Goal: Task Accomplishment & Management: Manage account settings

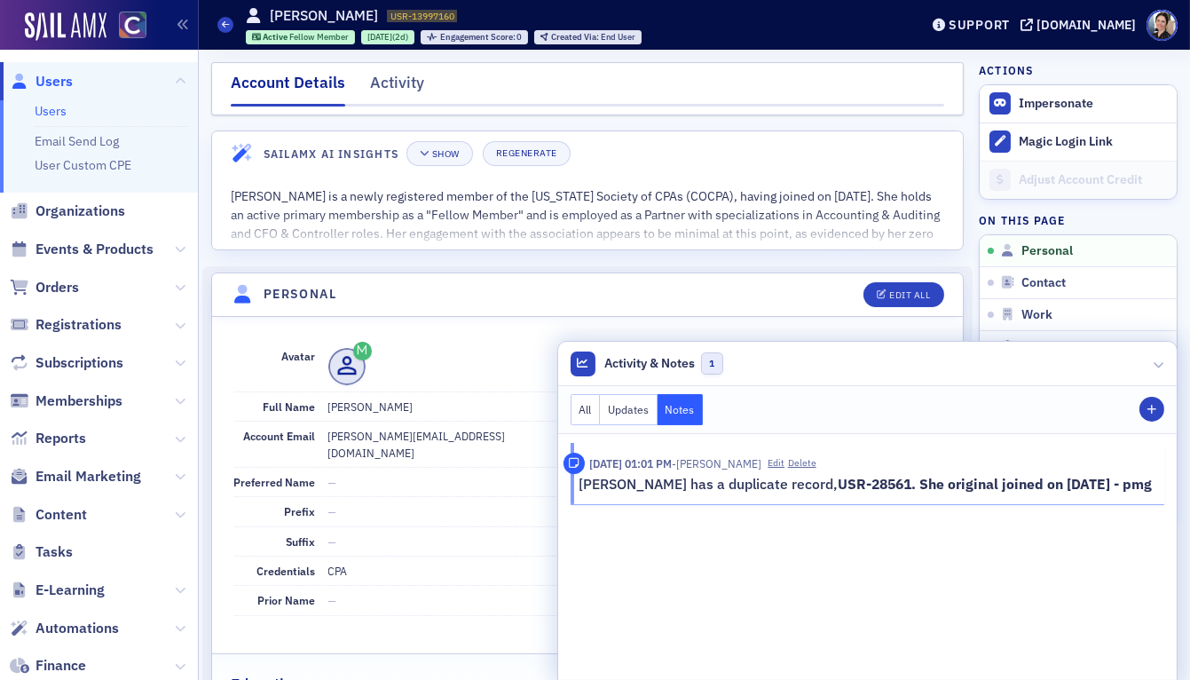
click at [57, 80] on span "Users" at bounding box center [54, 82] width 37 height 20
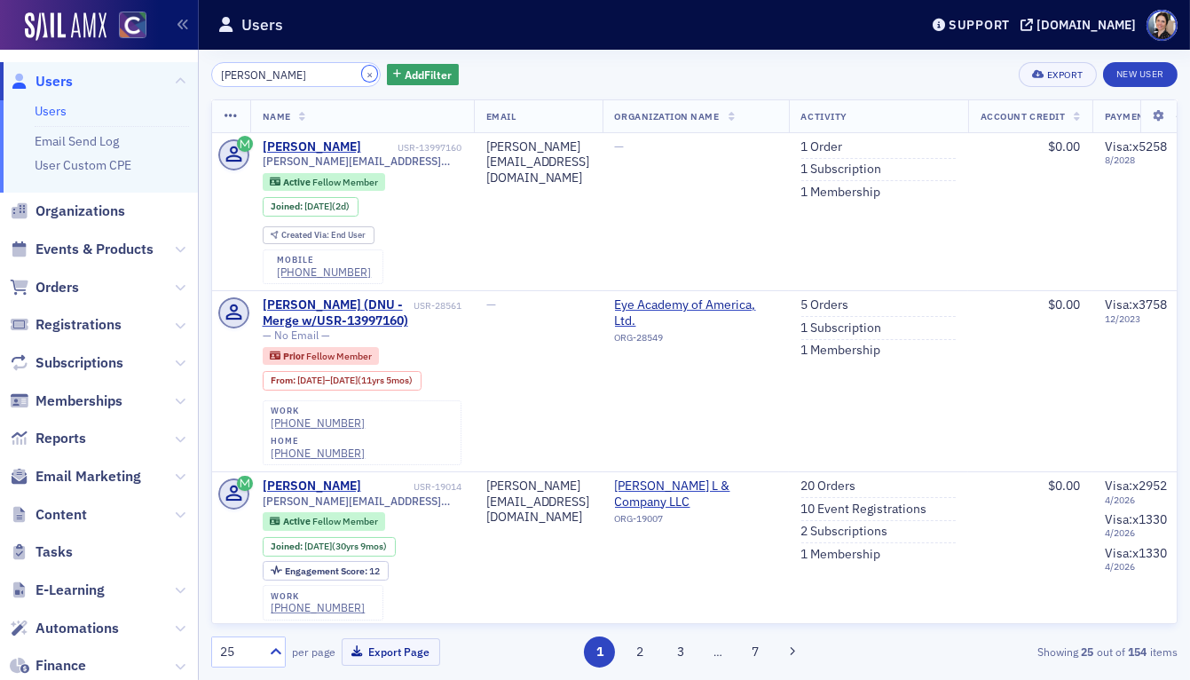
drag, startPoint x: 353, startPoint y: 74, endPoint x: 291, endPoint y: 74, distance: 62.1
click at [362, 74] on button "×" at bounding box center [370, 74] width 16 height 16
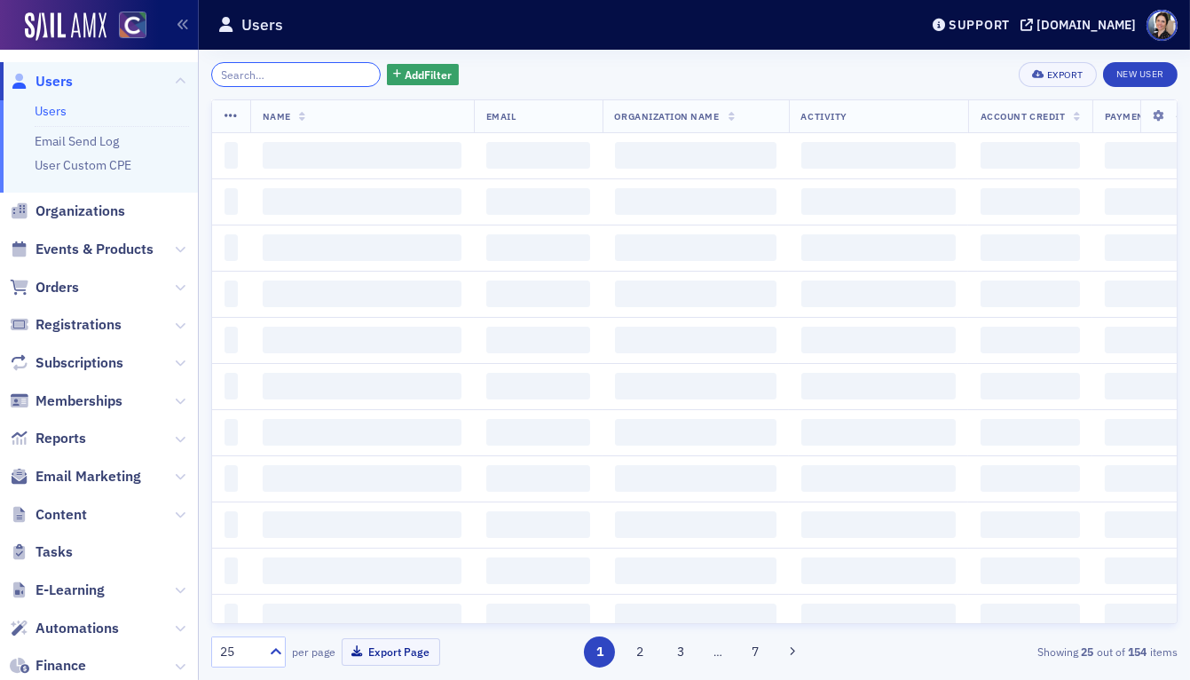
click at [291, 74] on input "search" at bounding box center [296, 74] width 170 height 25
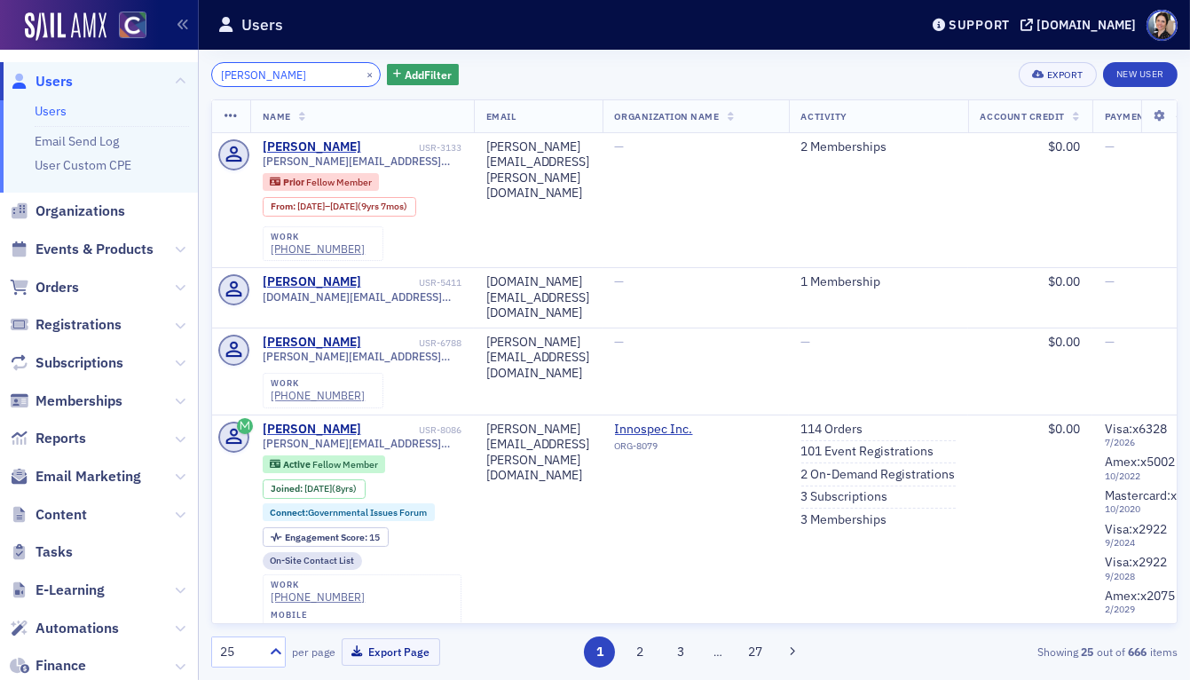
click at [247, 73] on input "[PERSON_NAME]" at bounding box center [296, 74] width 170 height 25
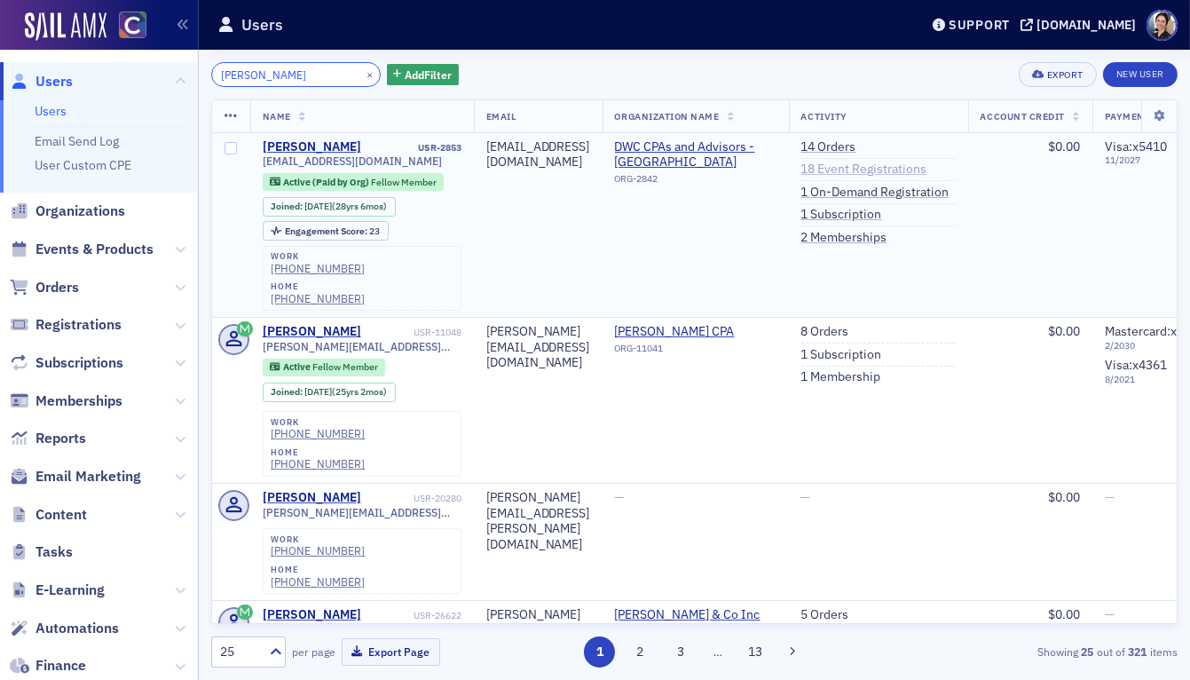
type input "[PERSON_NAME]"
click at [927, 169] on link "18 Event Registrations" at bounding box center [864, 170] width 126 height 16
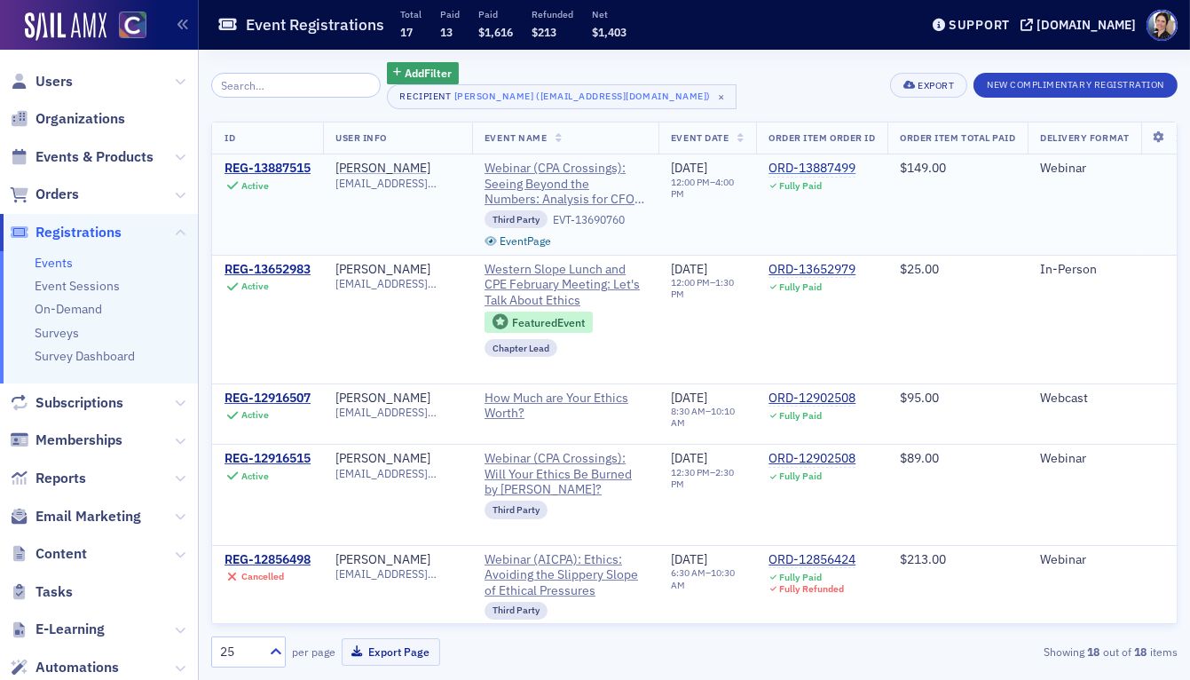
click at [839, 166] on div "ORD-13887499" at bounding box center [812, 169] width 87 height 16
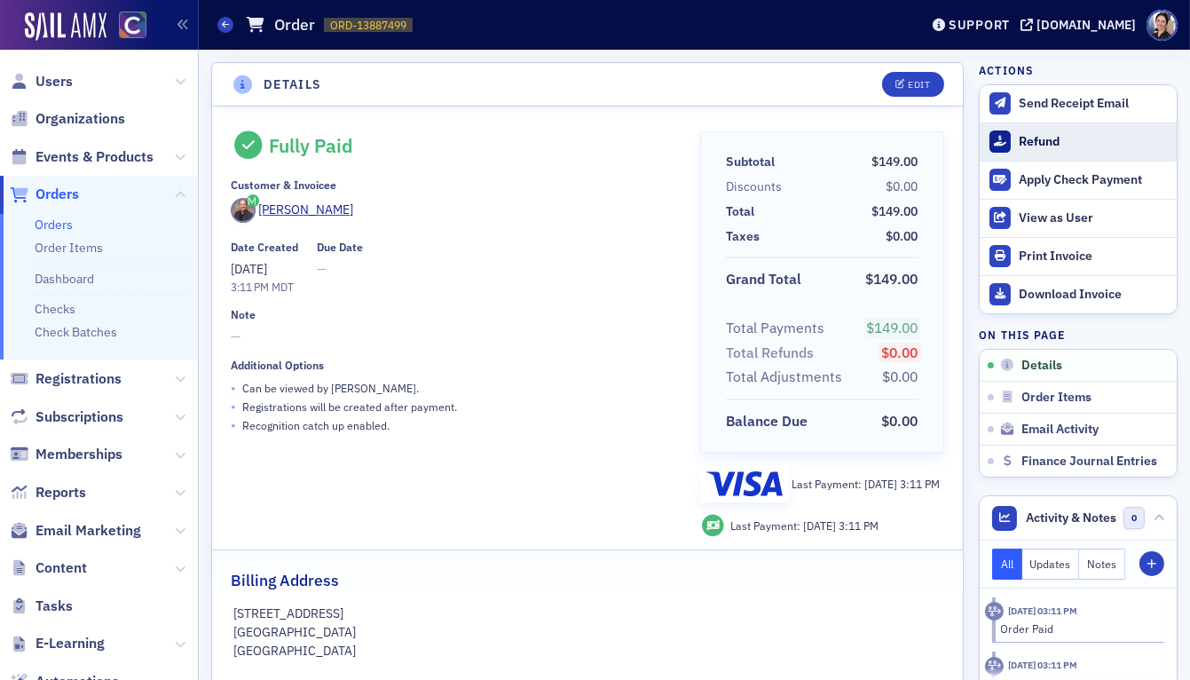
click at [1044, 137] on div "Refund" at bounding box center [1093, 142] width 149 height 16
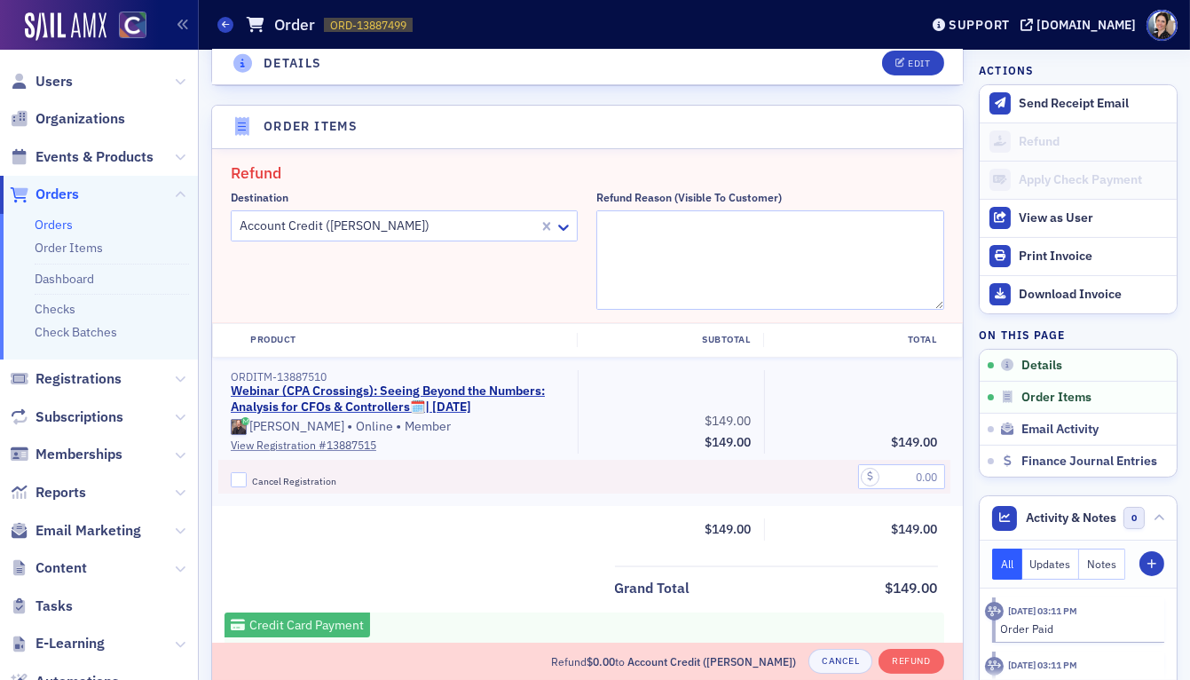
scroll to position [651, 0]
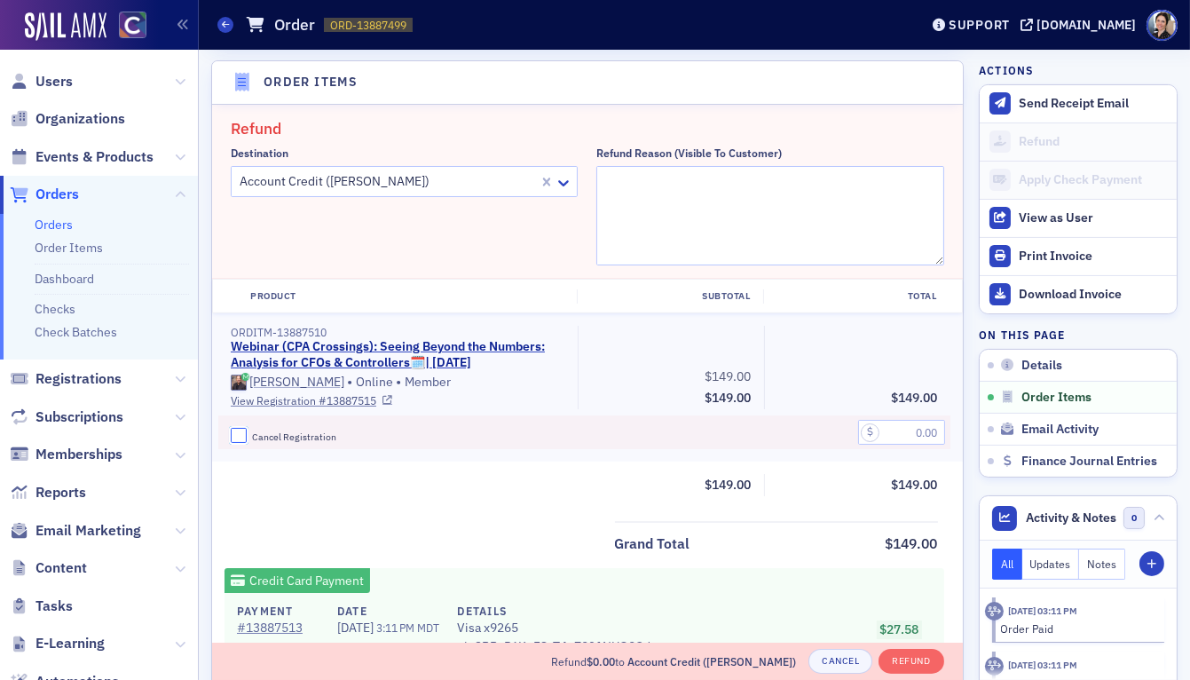
drag, startPoint x: 234, startPoint y: 435, endPoint x: 239, endPoint y: 427, distance: 9.1
click at [235, 434] on input "Cancel Registration" at bounding box center [239, 436] width 16 height 16
checkbox input "true"
click at [391, 185] on div at bounding box center [387, 181] width 299 height 22
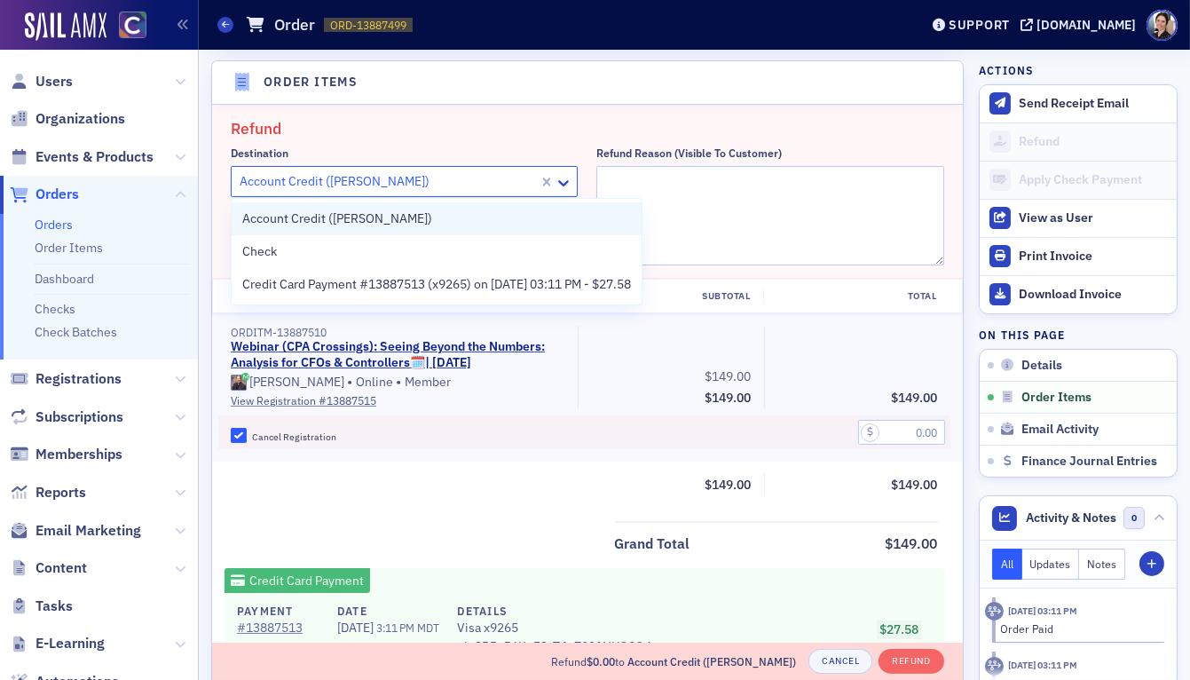
click at [351, 220] on span "Account Credit ([PERSON_NAME])" at bounding box center [337, 218] width 190 height 19
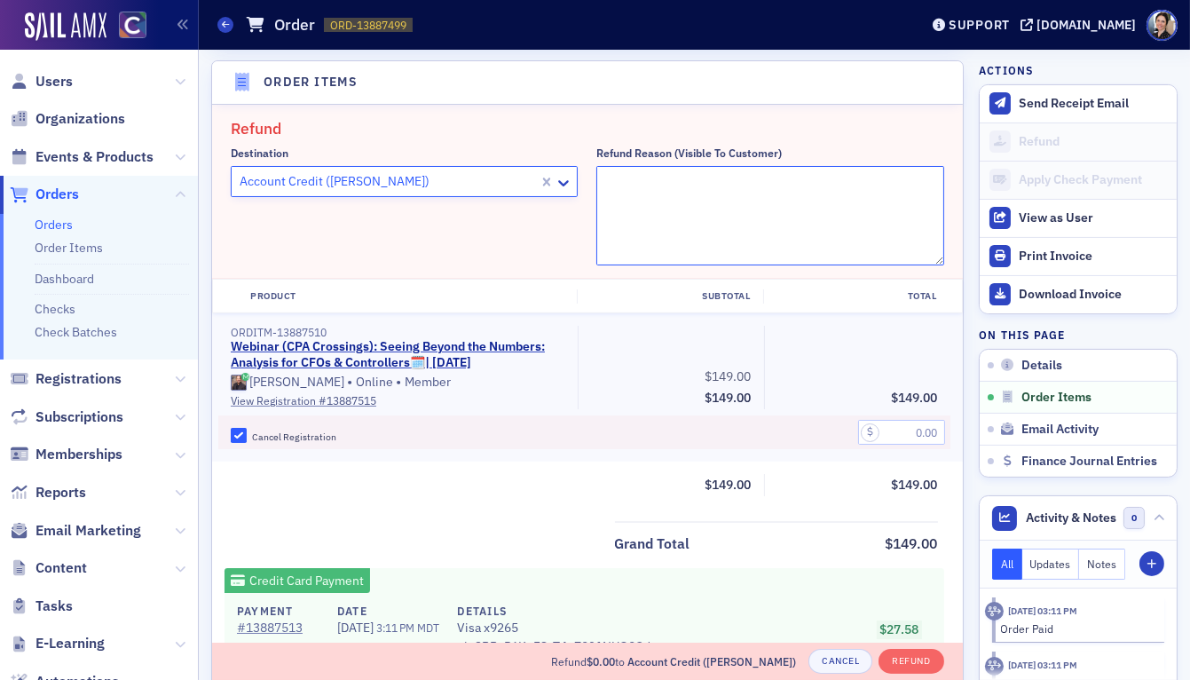
click at [645, 192] on textarea "Refund Reason (Visible to Customer)" at bounding box center [769, 215] width 347 height 99
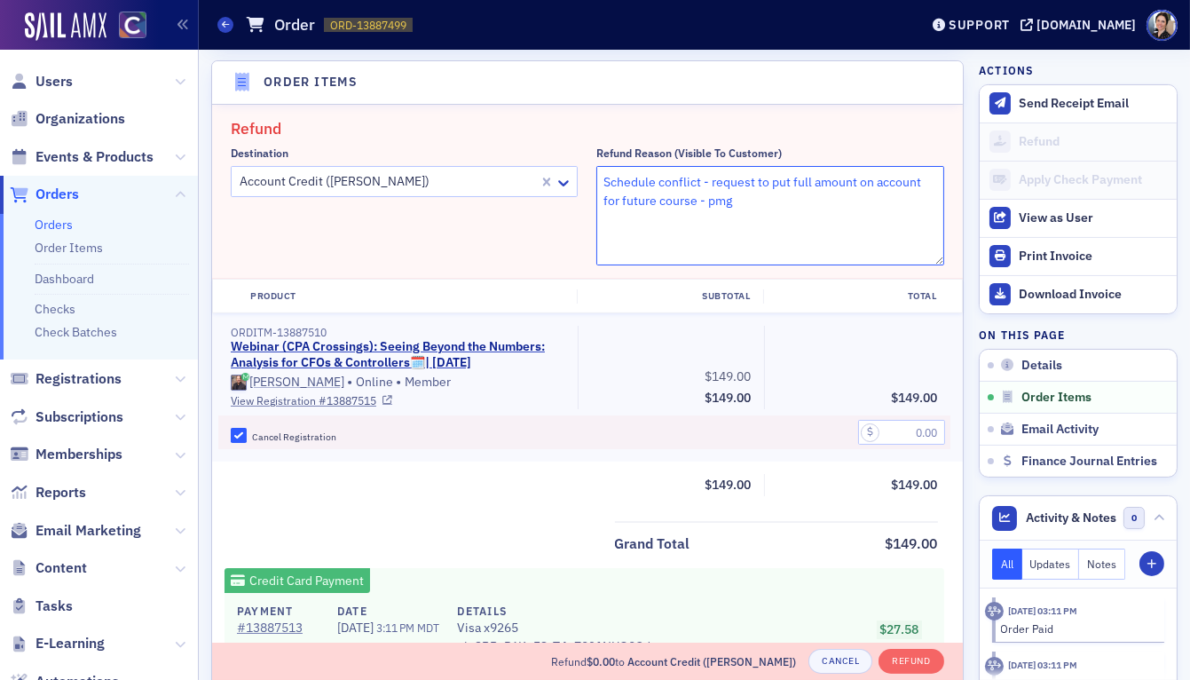
type textarea "Schedule conflict - request to put full amount on account for future course - p…"
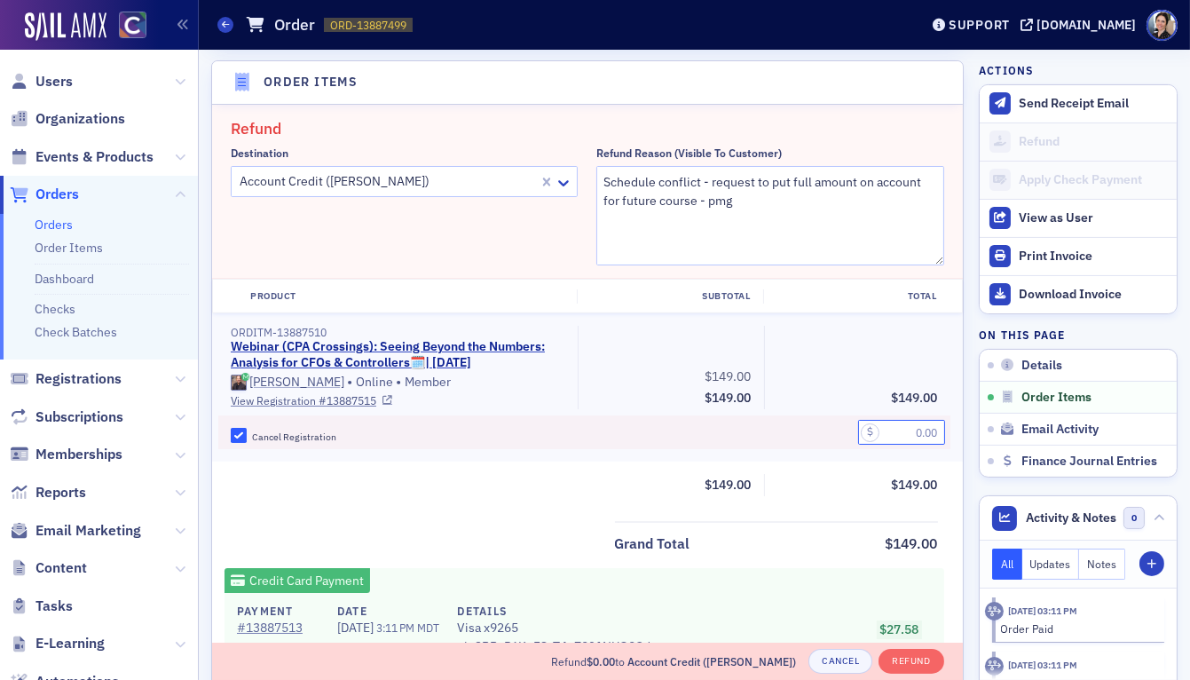
click at [915, 431] on input "text" at bounding box center [901, 432] width 87 height 25
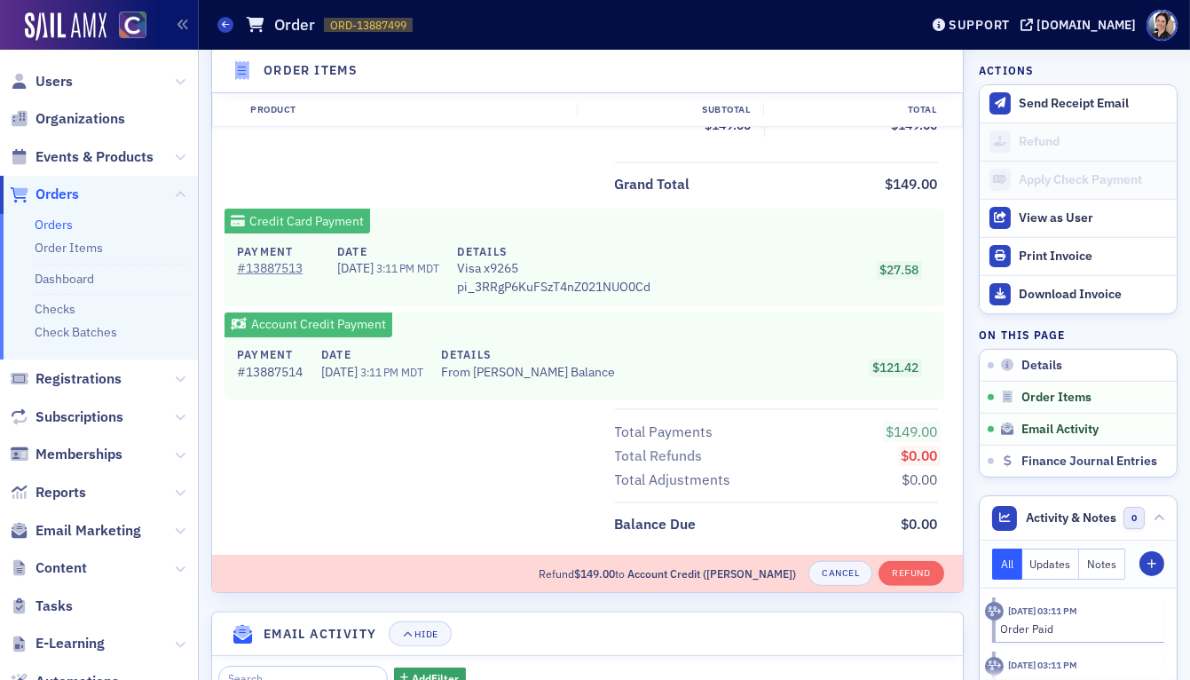
scroll to position [1272, 0]
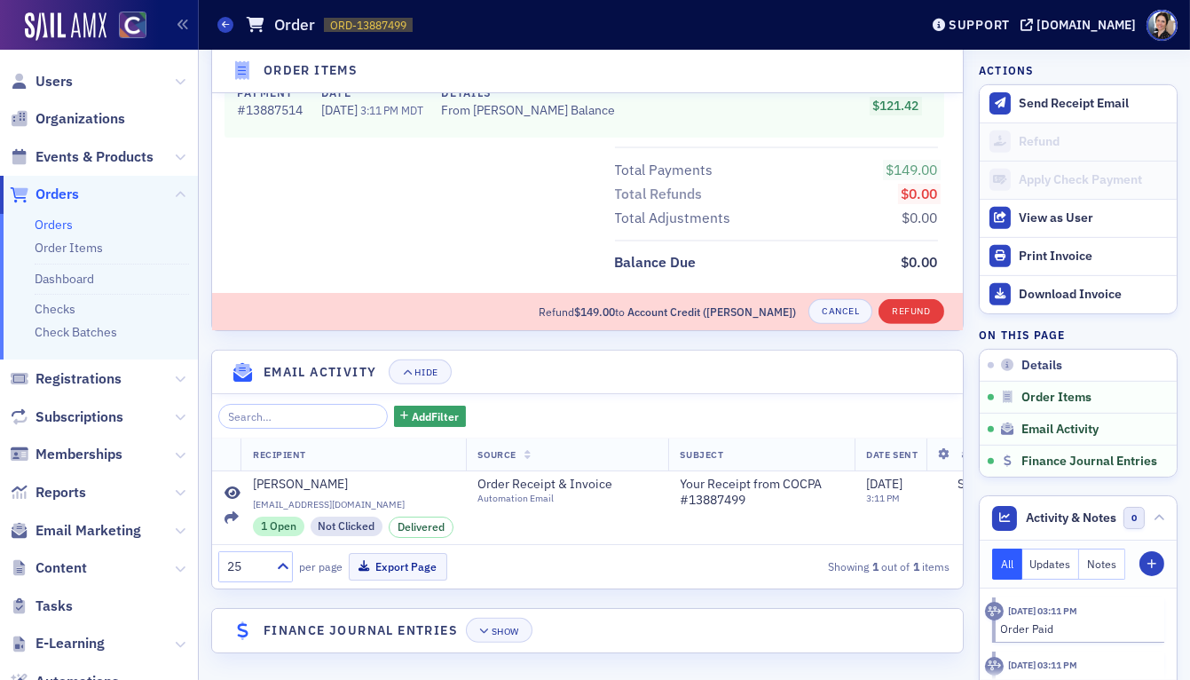
type input "149.00"
click at [916, 309] on button "Refund" at bounding box center [911, 311] width 65 height 25
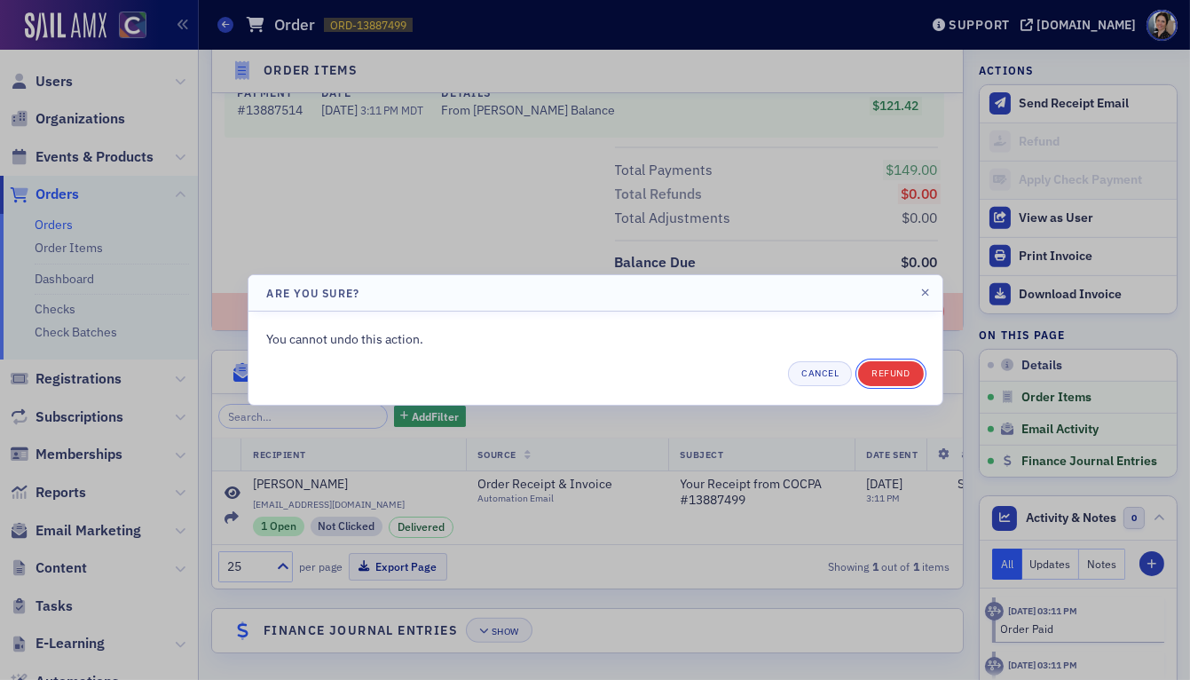
click at [895, 376] on button "Refund" at bounding box center [890, 373] width 65 height 25
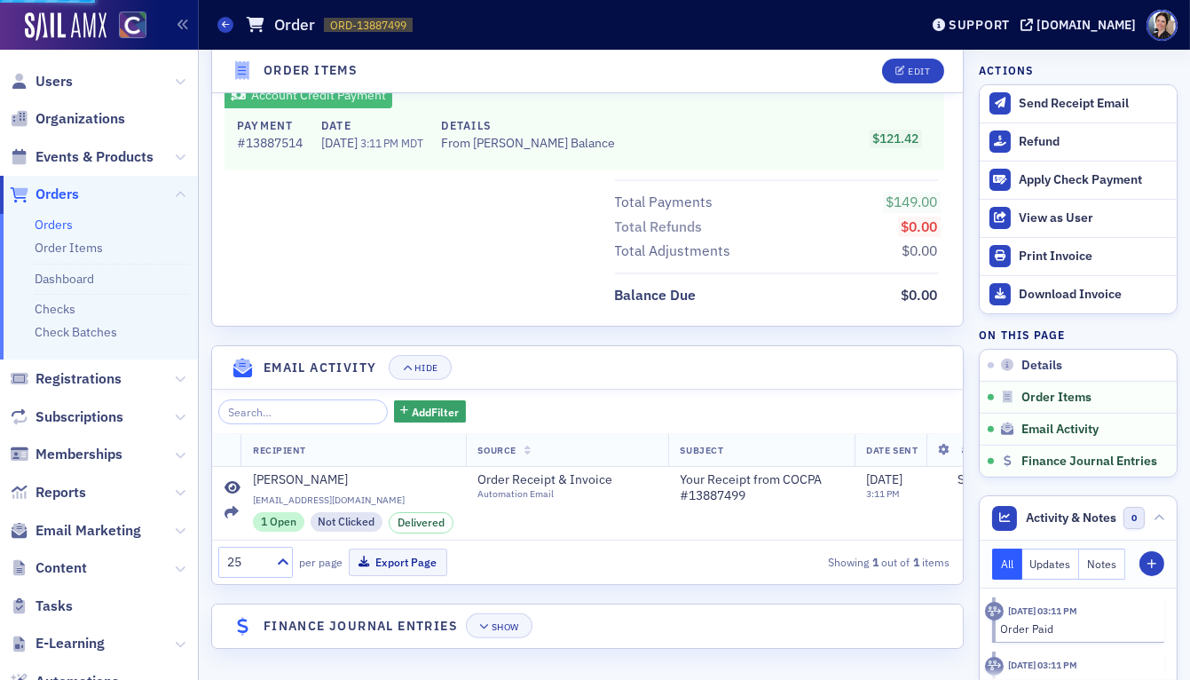
scroll to position [1019, 0]
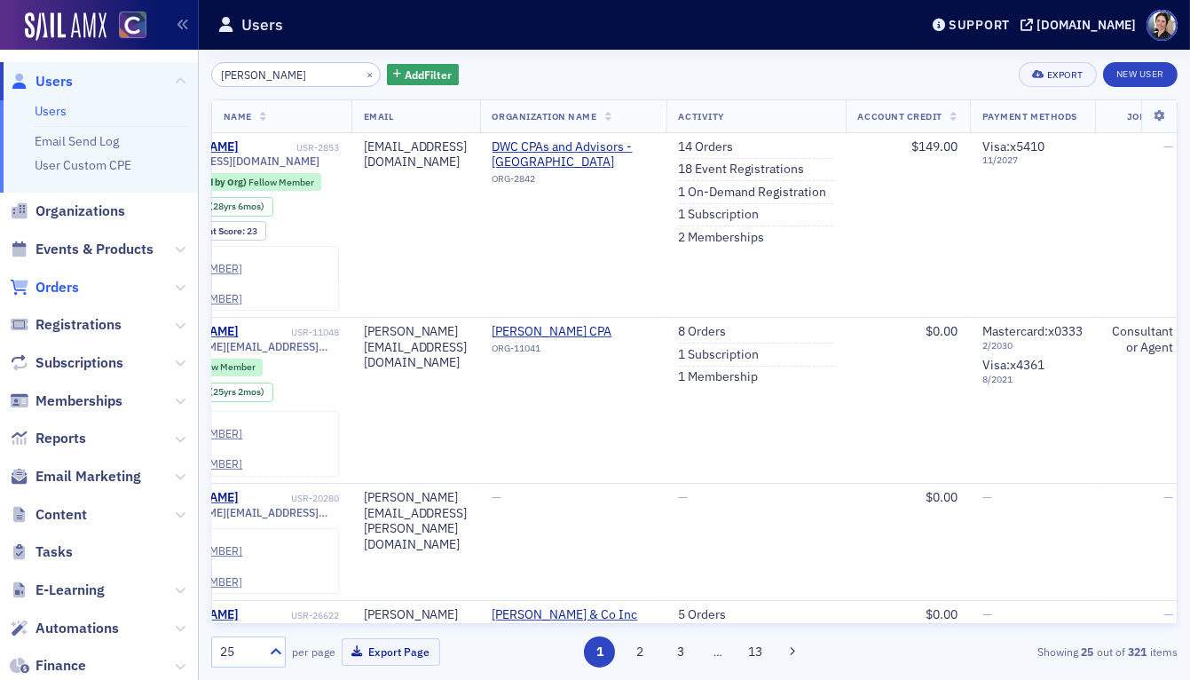
scroll to position [0, 164]
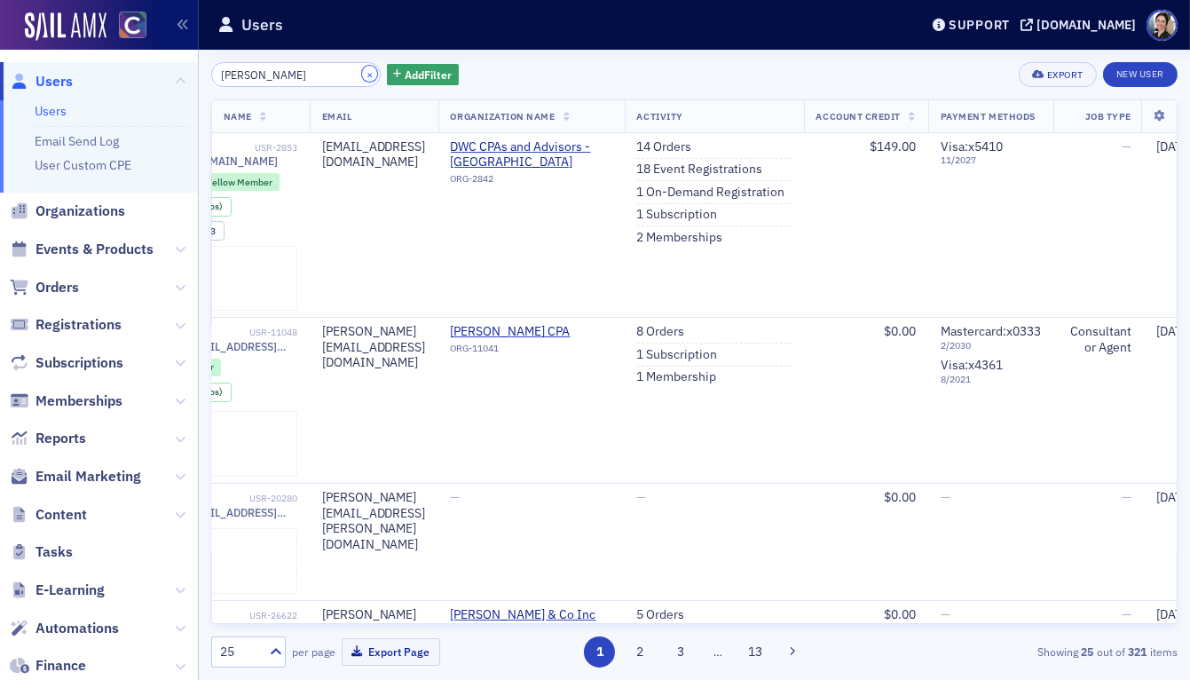
click at [362, 71] on button "×" at bounding box center [370, 74] width 16 height 16
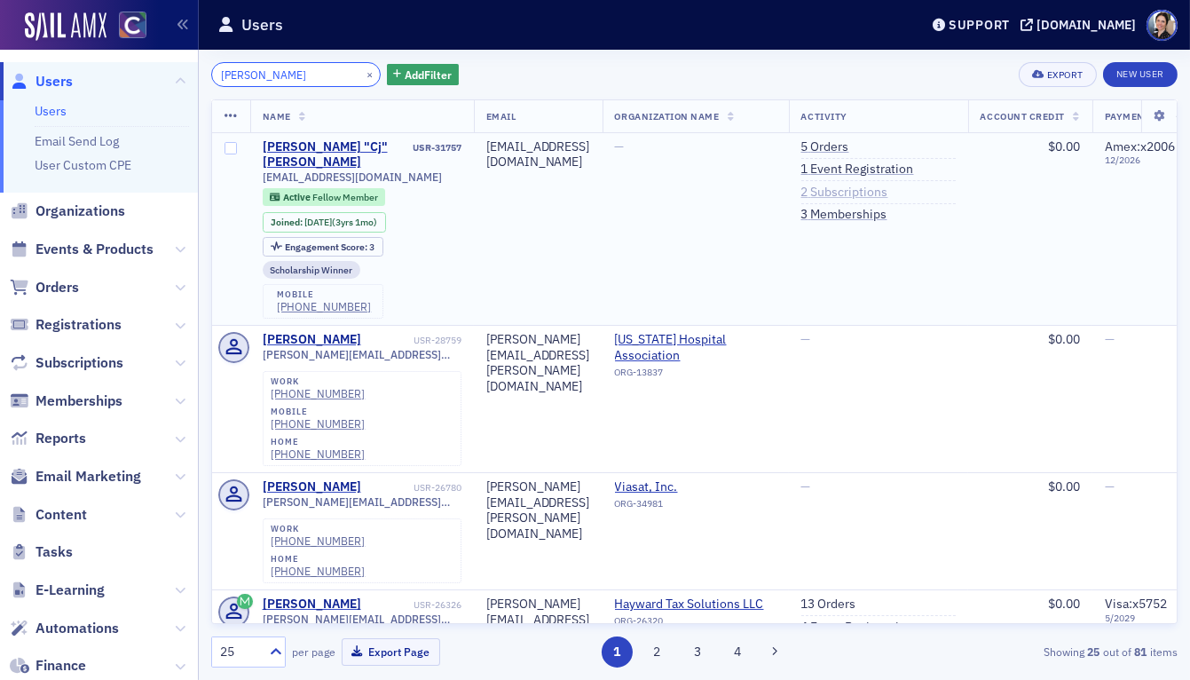
type input "Craig Shellenberger"
click at [888, 193] on link "2 Subscriptions" at bounding box center [844, 193] width 87 height 16
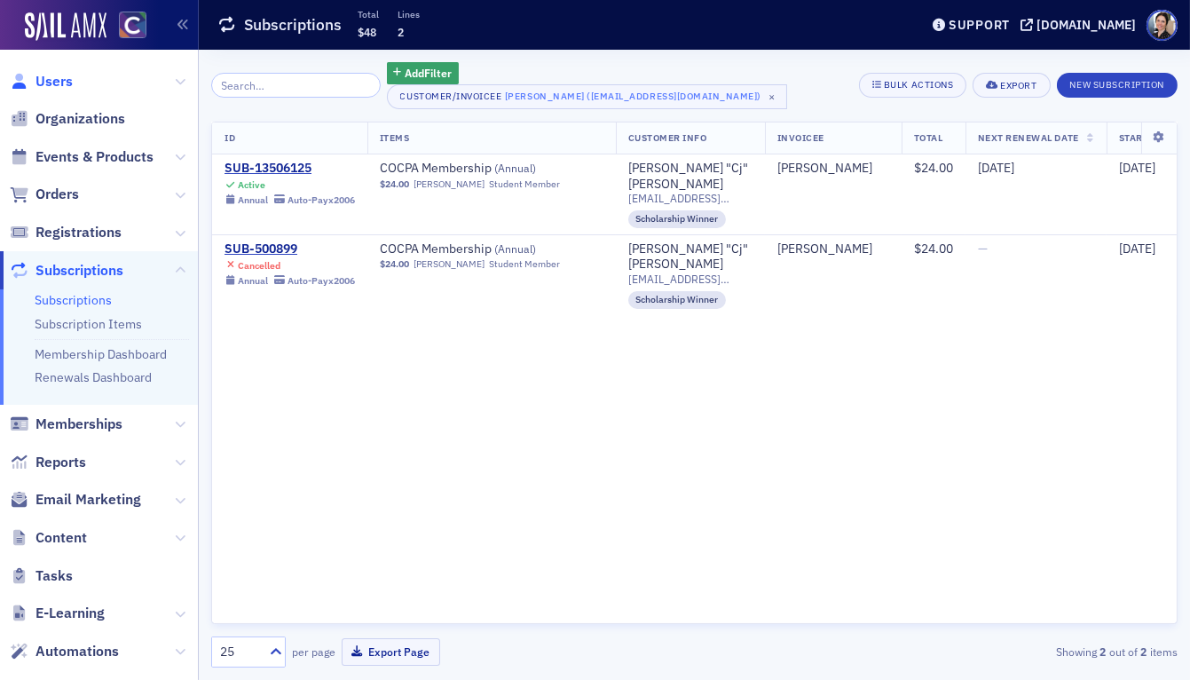
click at [59, 80] on span "Users" at bounding box center [54, 82] width 37 height 20
drag, startPoint x: 59, startPoint y: 80, endPoint x: 74, endPoint y: 79, distance: 14.2
click at [59, 80] on span "Users" at bounding box center [54, 82] width 37 height 20
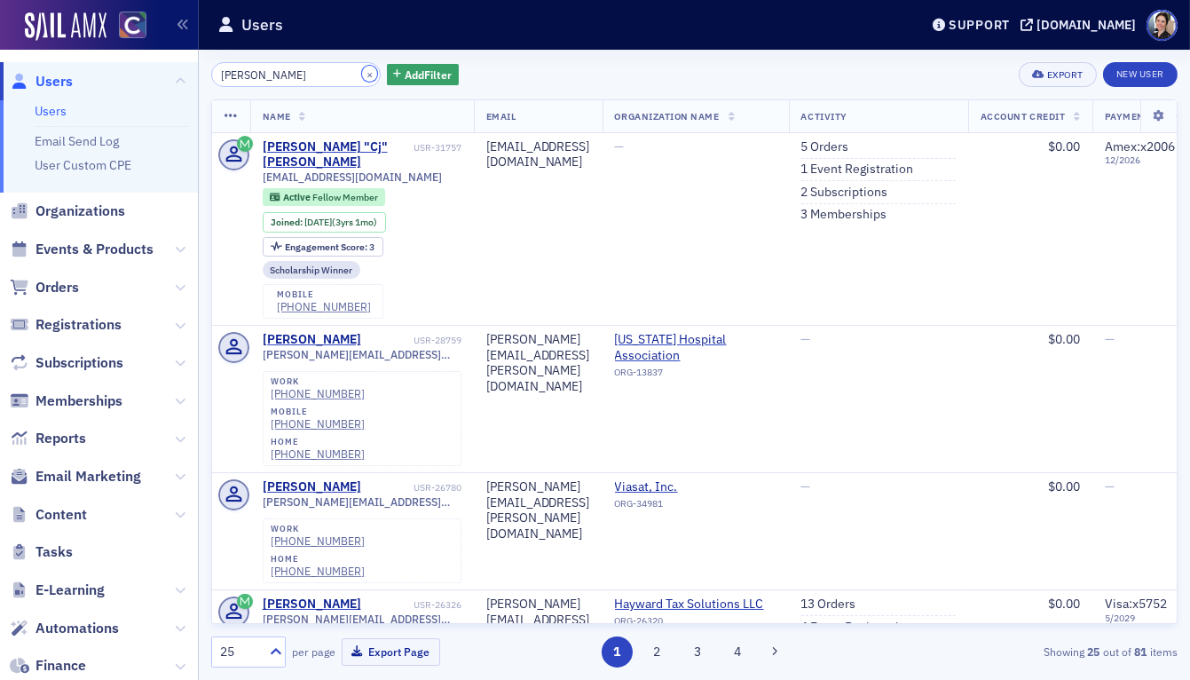
drag, startPoint x: 352, startPoint y: 75, endPoint x: 296, endPoint y: 75, distance: 56.8
click at [362, 75] on button "×" at bounding box center [370, 74] width 16 height 16
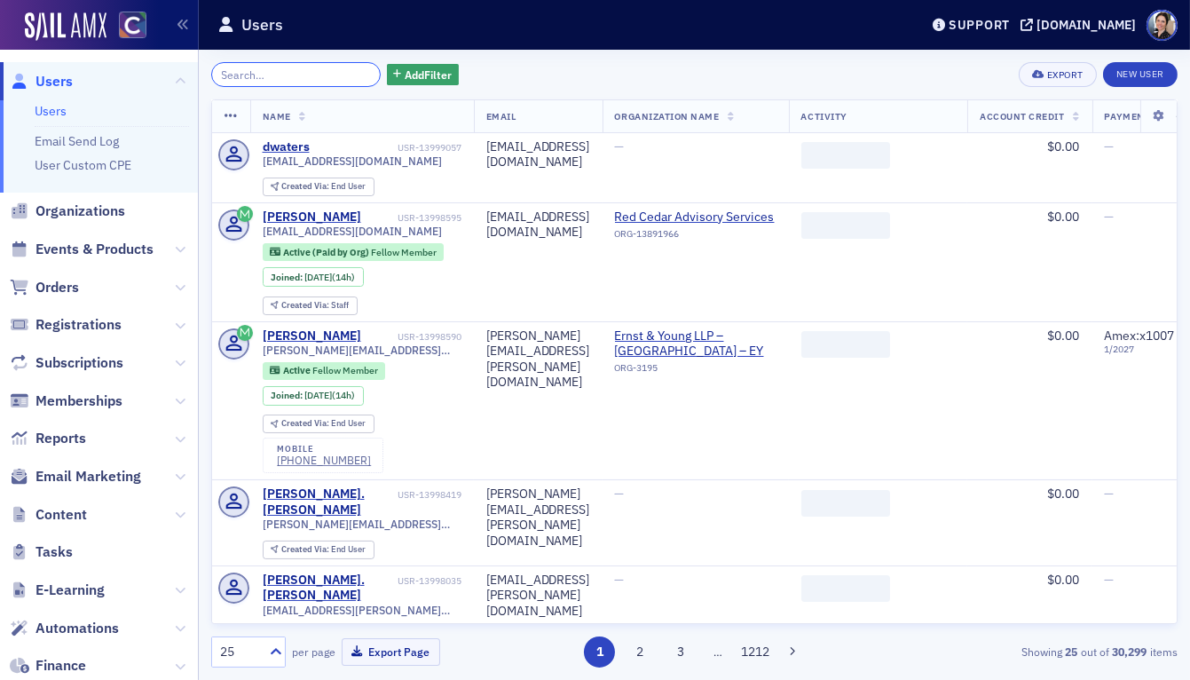
paste input "tchilcott@comcast.net"
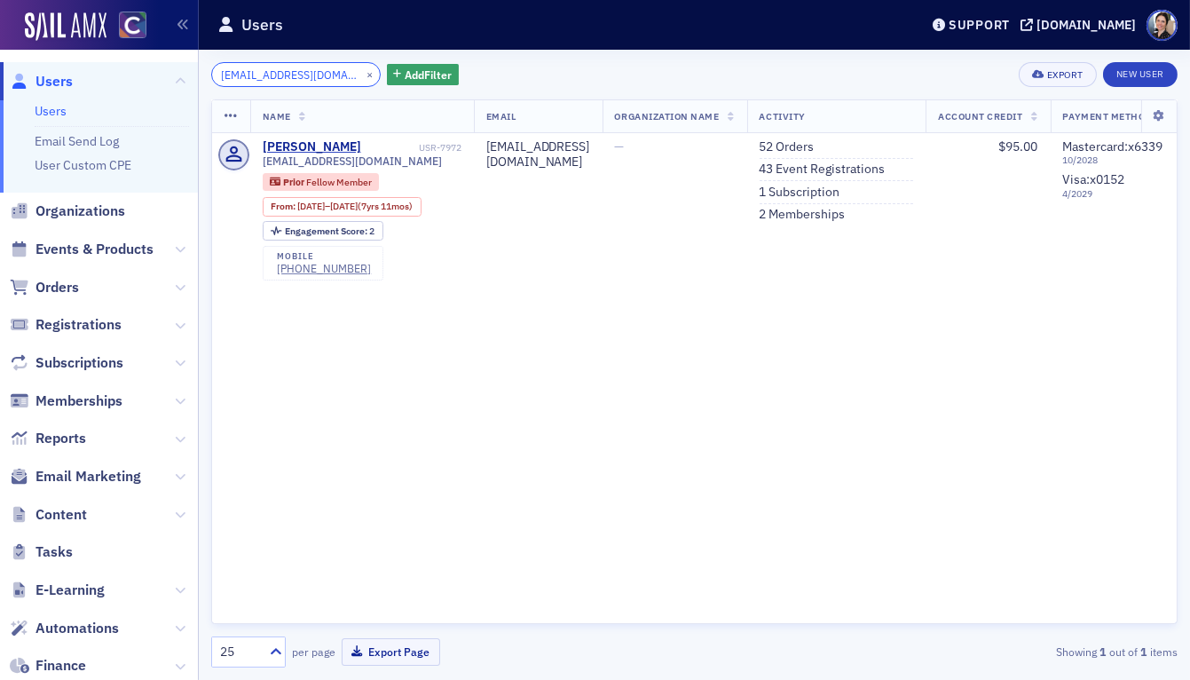
type input "tchilcott@comcast.net"
